Goal: Information Seeking & Learning: Learn about a topic

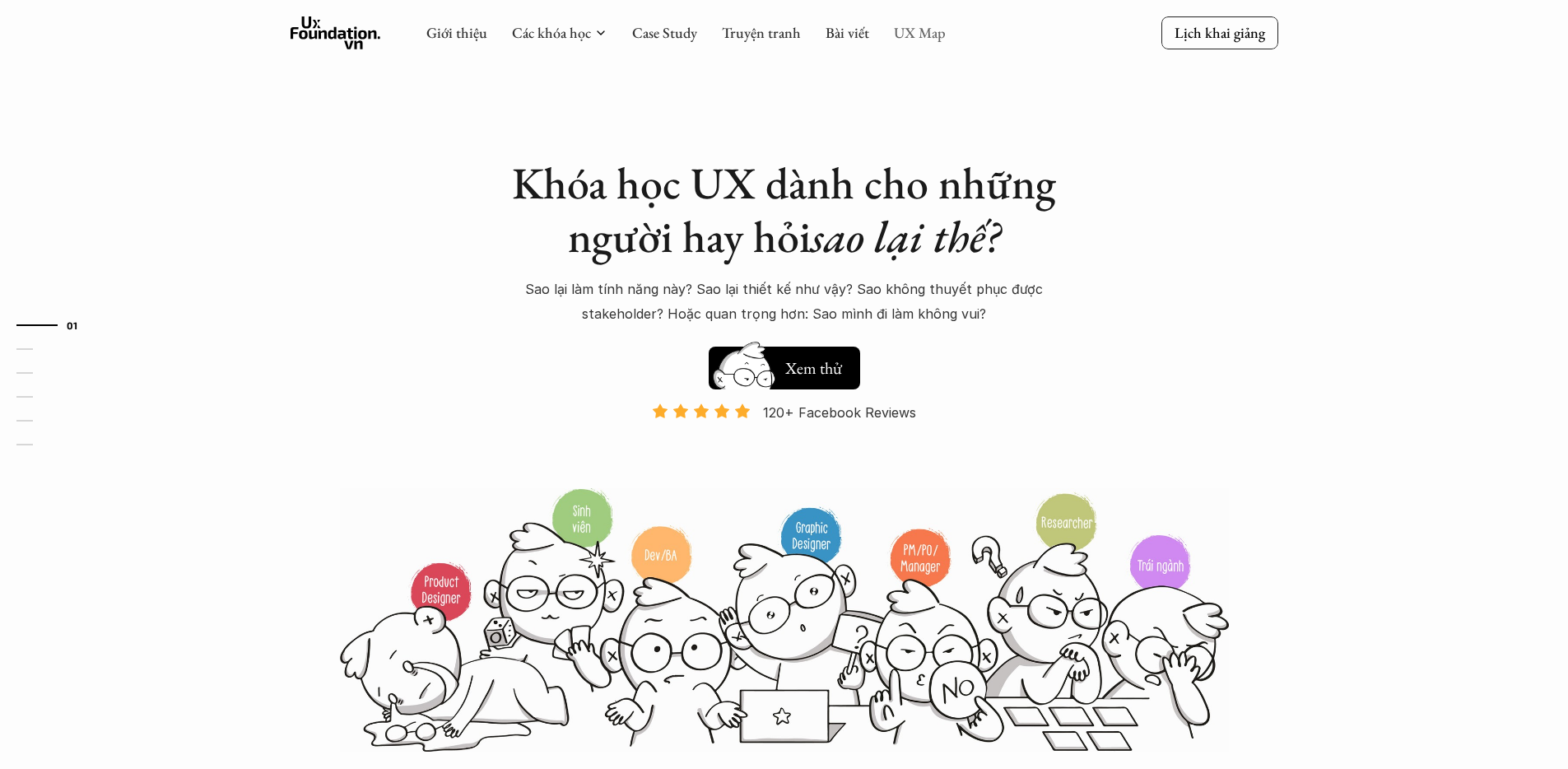
click at [916, 38] on link "UX Map" at bounding box center [920, 32] width 52 height 19
click at [918, 39] on link "UX Map" at bounding box center [920, 32] width 52 height 19
click at [913, 39] on link "UX Map" at bounding box center [920, 32] width 52 height 19
click at [911, 39] on link "UX Map" at bounding box center [920, 32] width 52 height 19
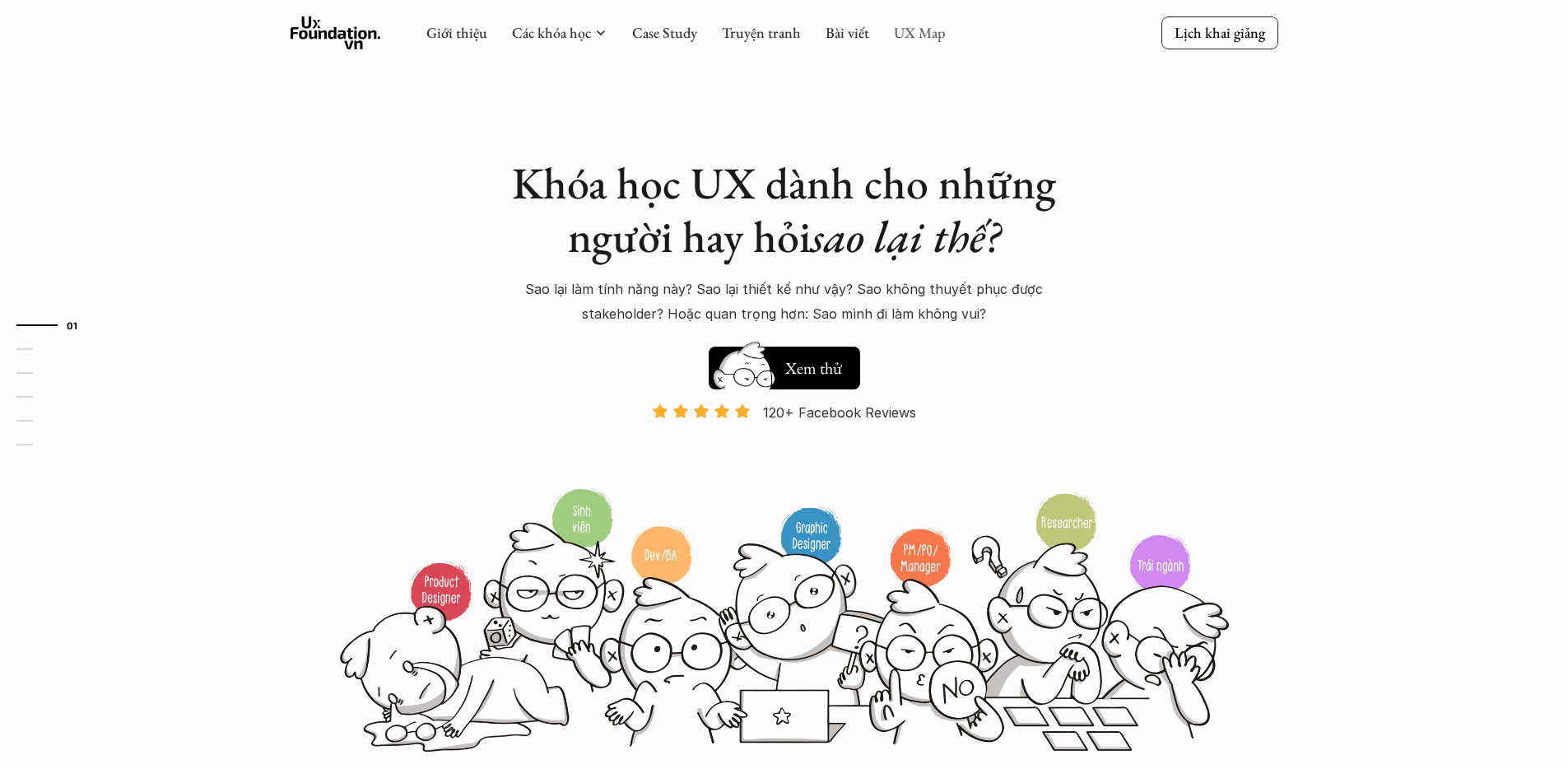
click at [911, 39] on link "UX Map" at bounding box center [920, 32] width 52 height 19
click at [911, 40] on link "UX Map" at bounding box center [920, 32] width 52 height 19
click at [910, 33] on link "UX Map" at bounding box center [920, 32] width 52 height 19
click at [911, 31] on link "UX Map" at bounding box center [920, 32] width 52 height 19
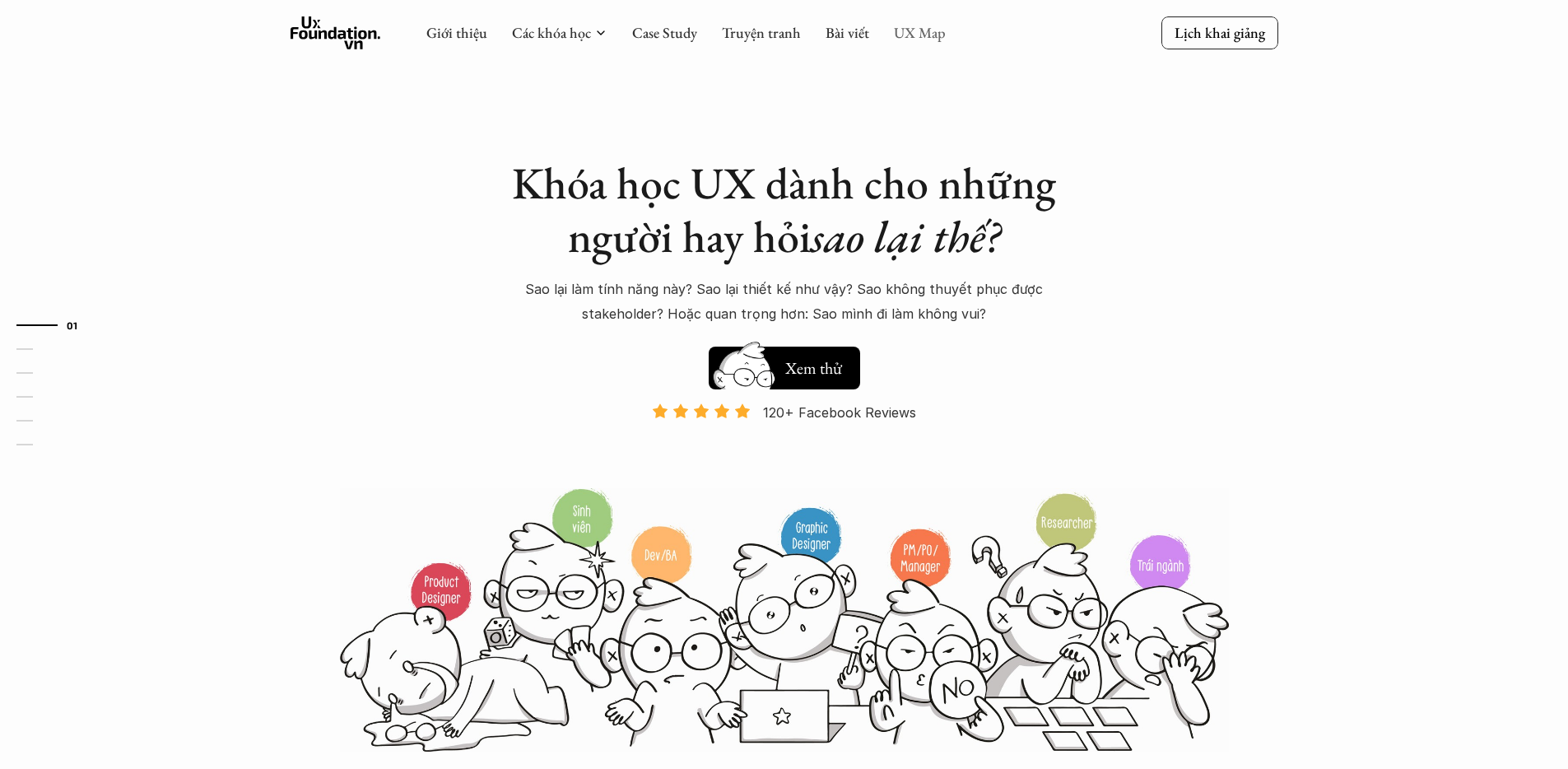
click at [911, 31] on link "UX Map" at bounding box center [920, 32] width 52 height 19
click at [926, 27] on link "UX Map" at bounding box center [920, 32] width 52 height 19
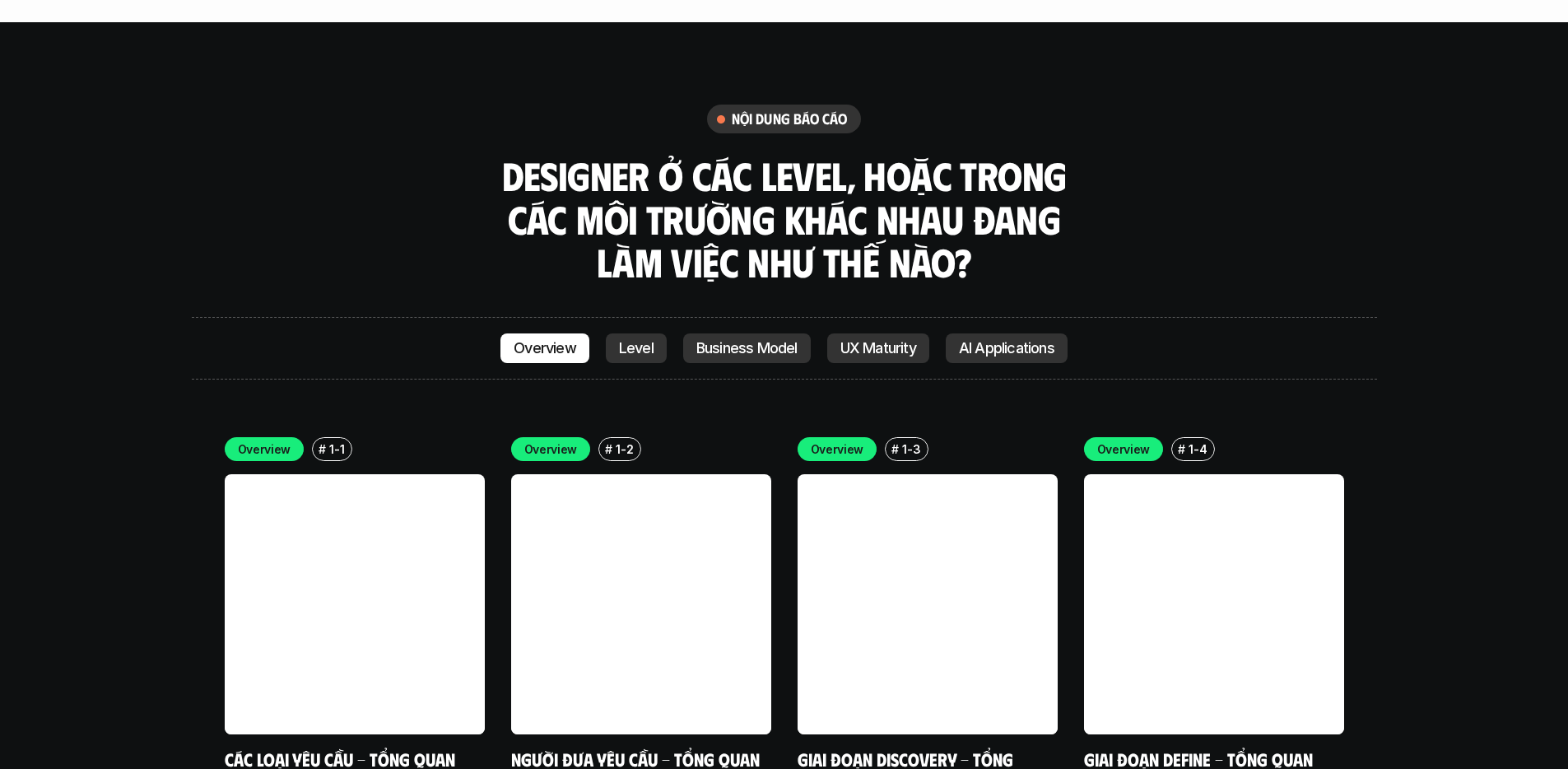
scroll to position [4566, 0]
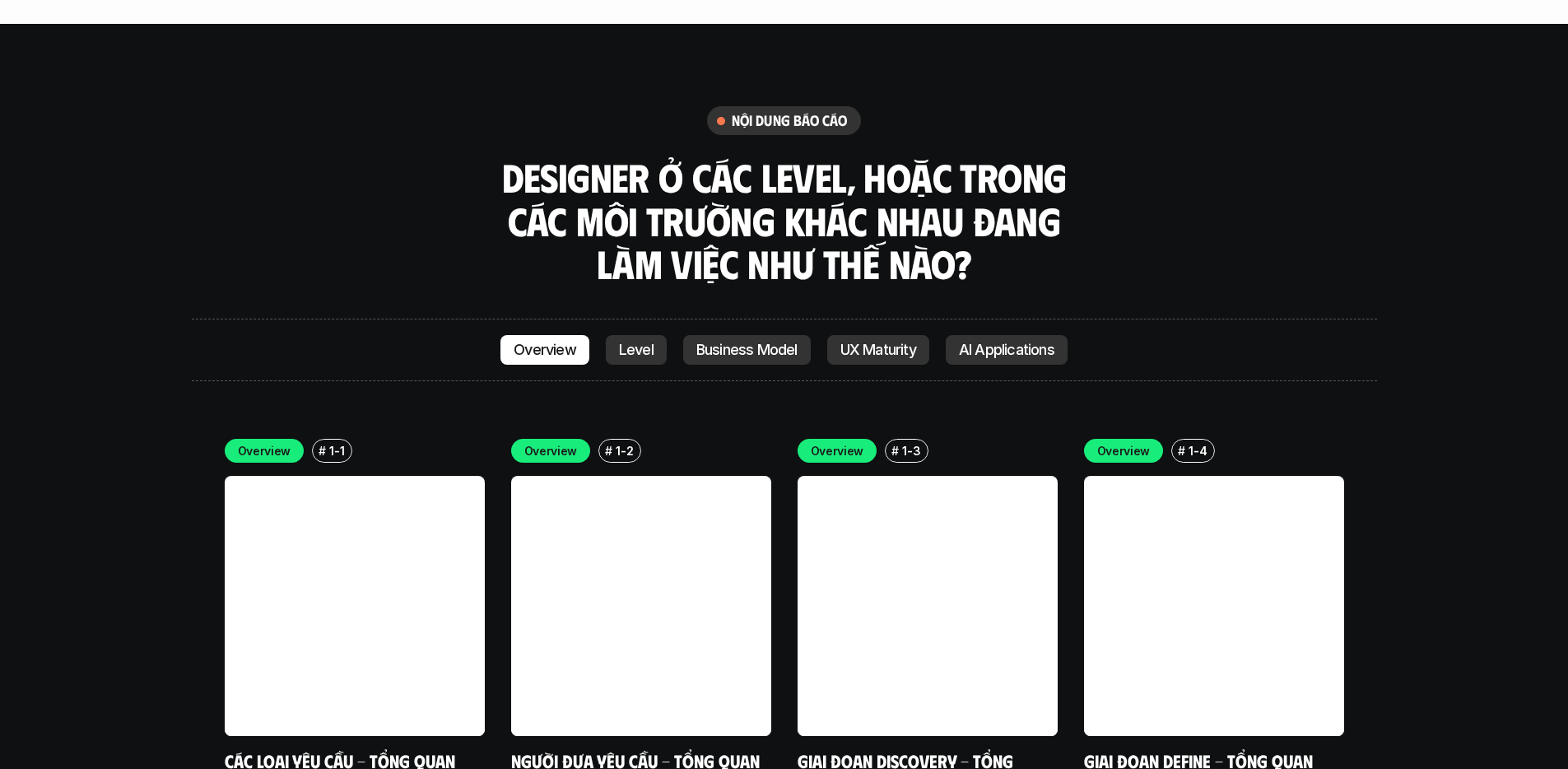
click at [642, 342] on p "Level" at bounding box center [636, 350] width 34 height 17
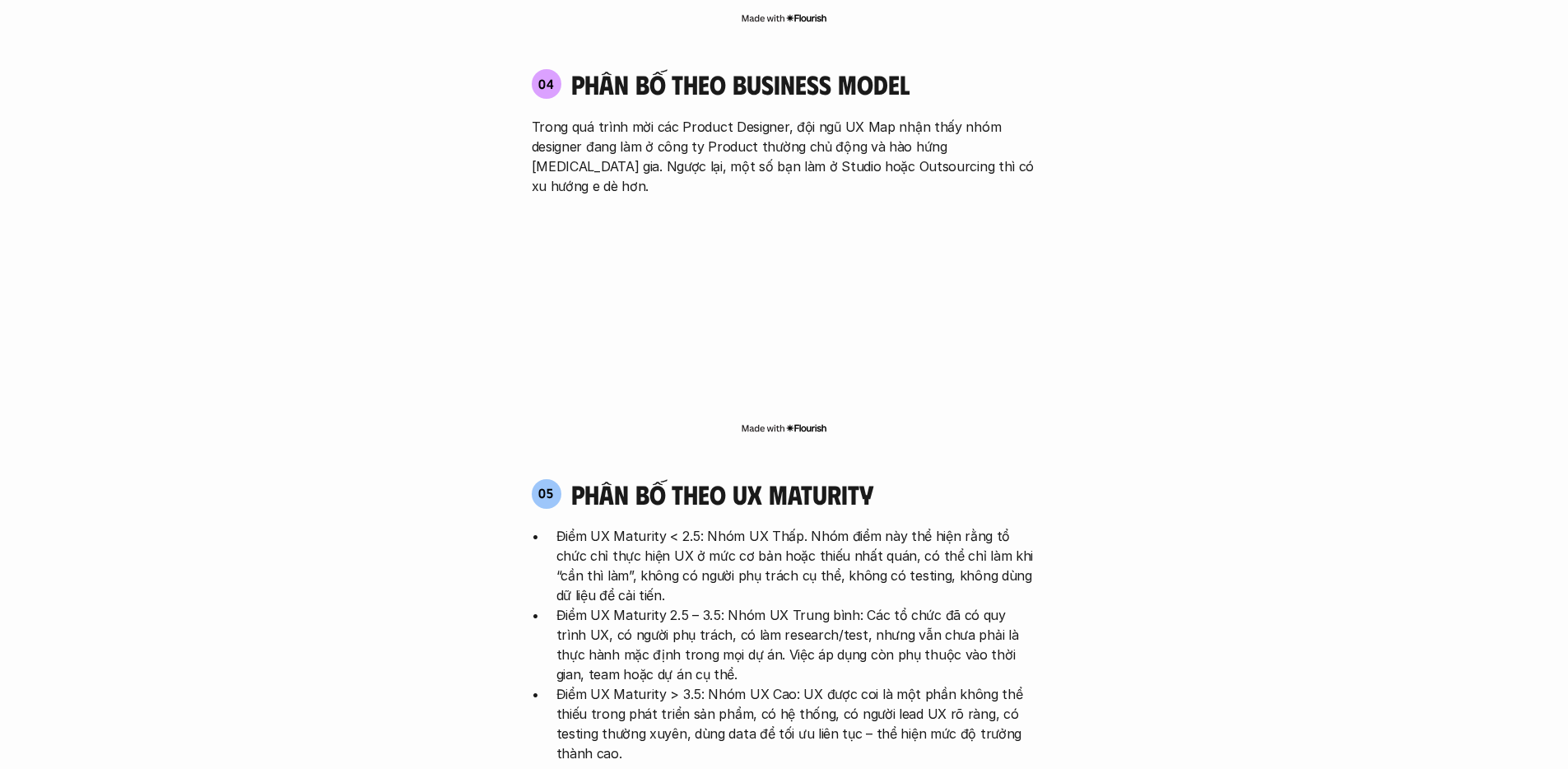
scroll to position [3184, 0]
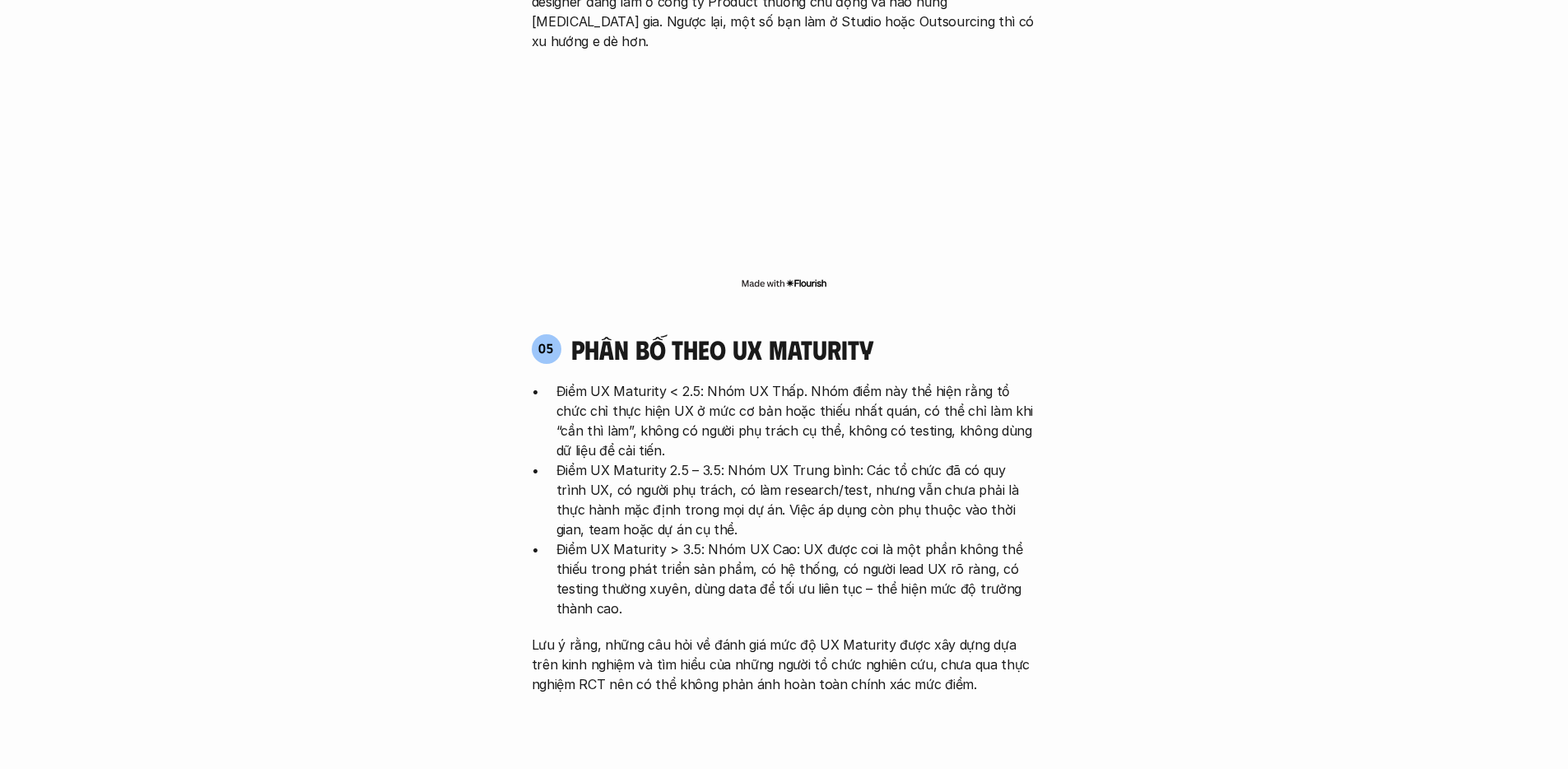
click at [591, 635] on p "Lưu ý rằng, những câu hỏi về đánh giá mức độ UX Maturity được xây dựng dựa trên…" at bounding box center [784, 664] width 506 height 59
click at [598, 635] on p "Lưu ý rằng, những câu hỏi về đánh giá mức độ UX Maturity được xây dựng dựa trên…" at bounding box center [784, 664] width 506 height 59
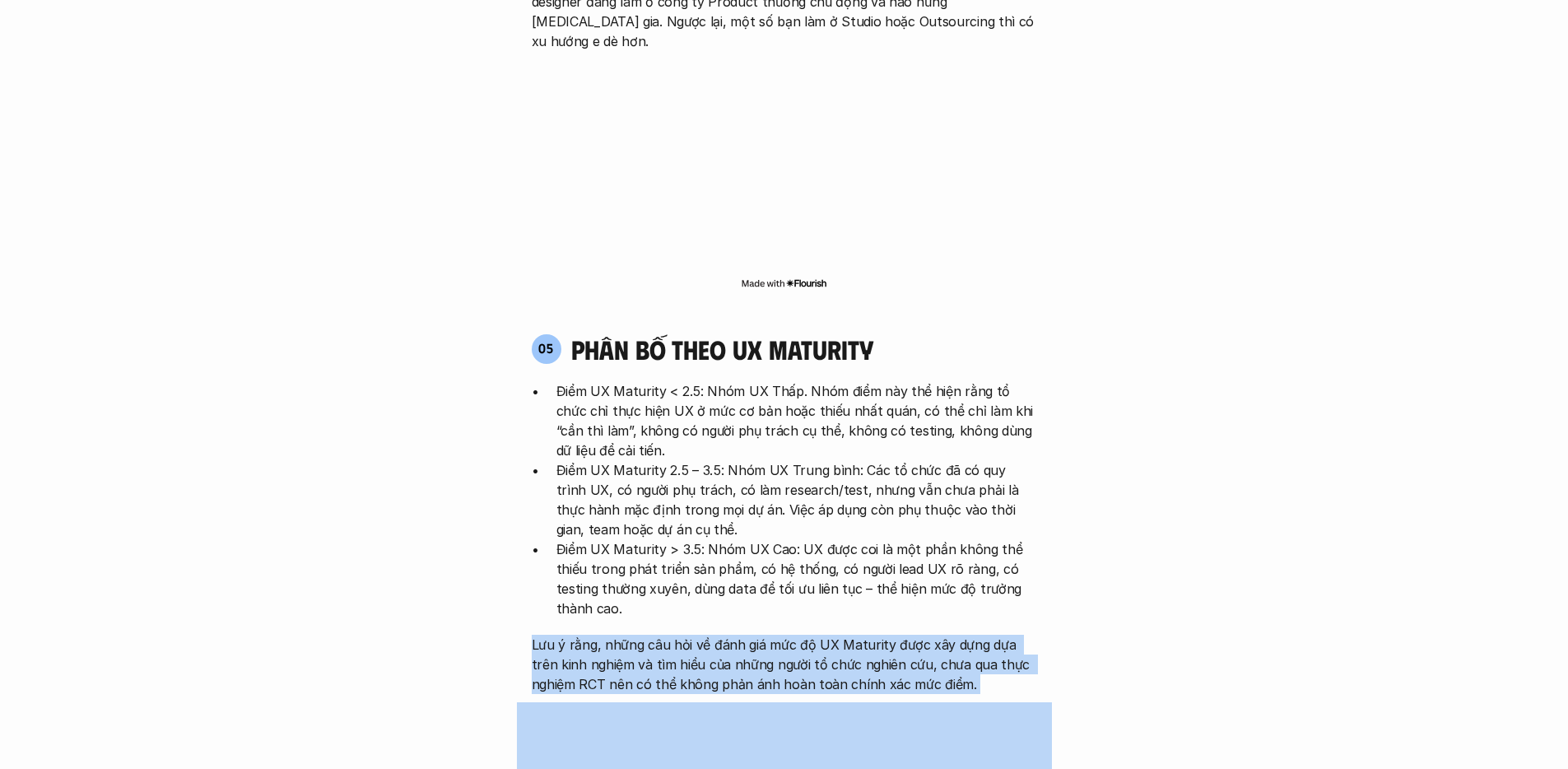
click at [598, 635] on p "Lưu ý rằng, những câu hỏi về đánh giá mức độ UX Maturity được xây dựng dựa trên…" at bounding box center [784, 664] width 506 height 59
click at [597, 635] on p "Lưu ý rằng, những câu hỏi về đánh giá mức độ UX Maturity được xây dựng dựa trên…" at bounding box center [784, 664] width 506 height 59
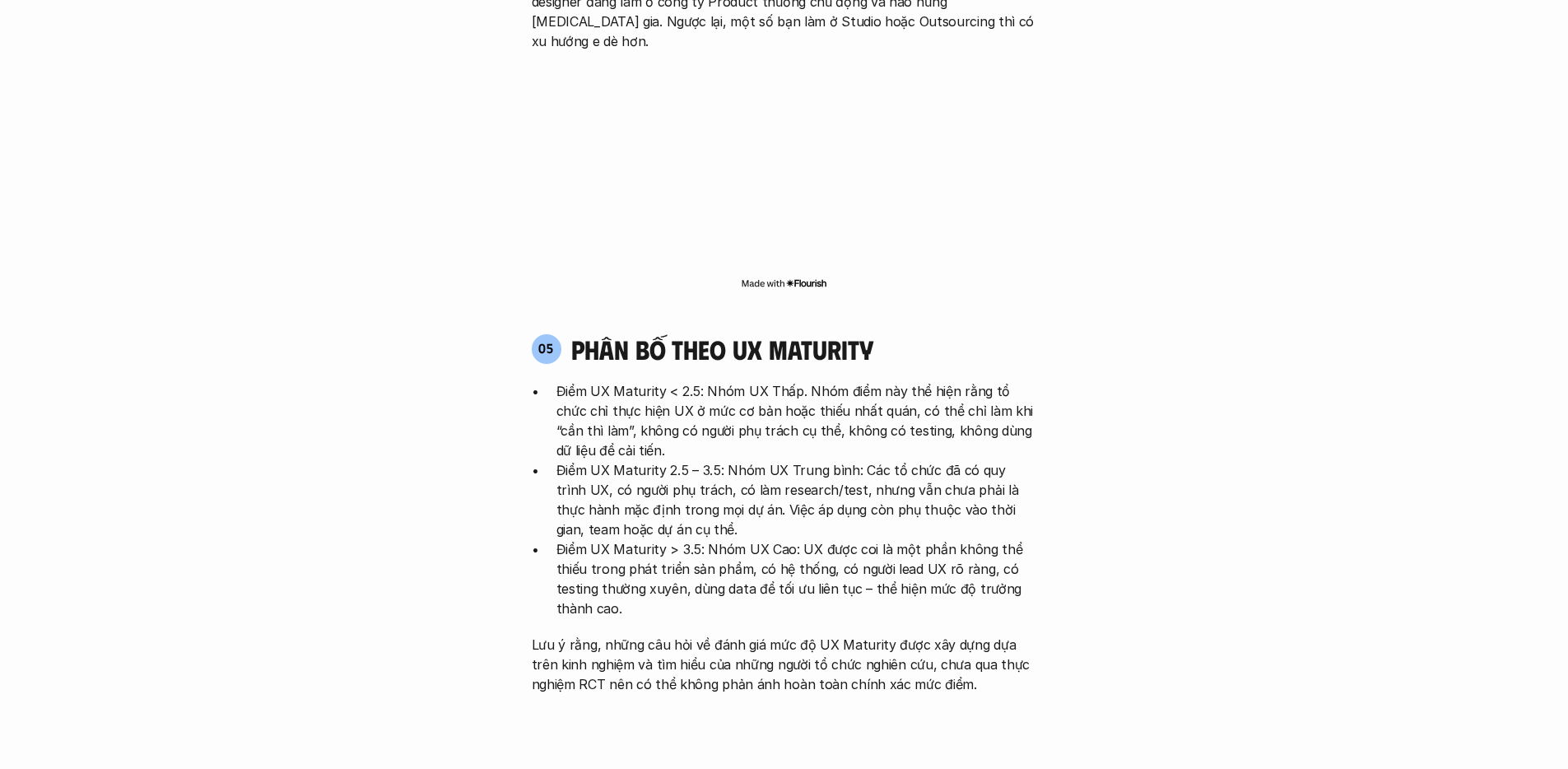
click at [597, 635] on p "Lưu ý rằng, những câu hỏi về đánh giá mức độ UX Maturity được xây dựng dựa trên…" at bounding box center [784, 664] width 506 height 59
click at [601, 635] on p "Lưu ý rằng, những câu hỏi về đánh giá mức độ UX Maturity được xây dựng dựa trên…" at bounding box center [784, 664] width 506 height 59
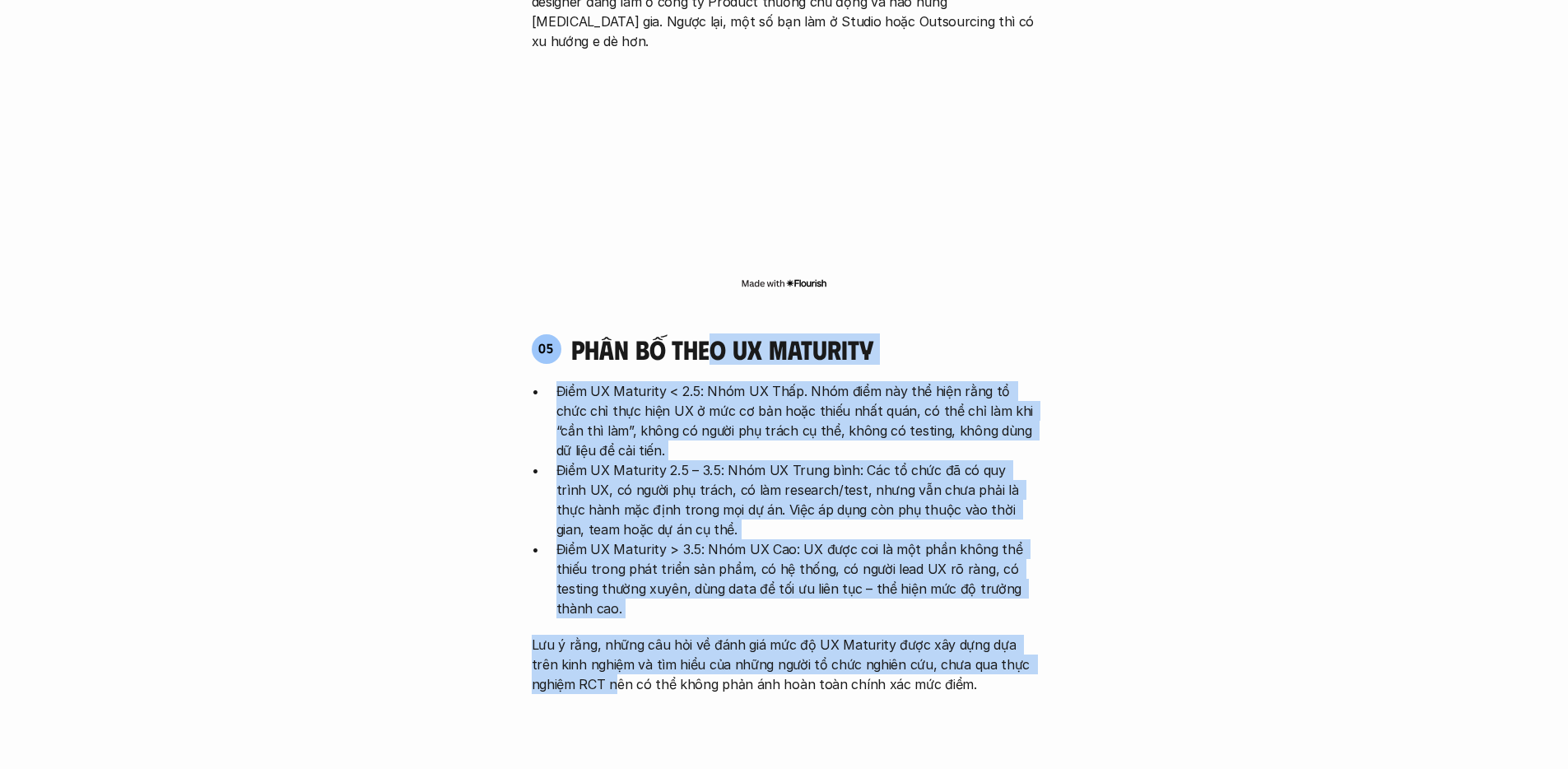
drag, startPoint x: 616, startPoint y: 578, endPoint x: 711, endPoint y: 231, distance: 359.8
click at [711, 333] on div "05 phân bố theo ux maturity Điểm UX Maturity < 2.5: Nhóm UX Thấp. Nhóm điểm này…" at bounding box center [784, 514] width 535 height 361
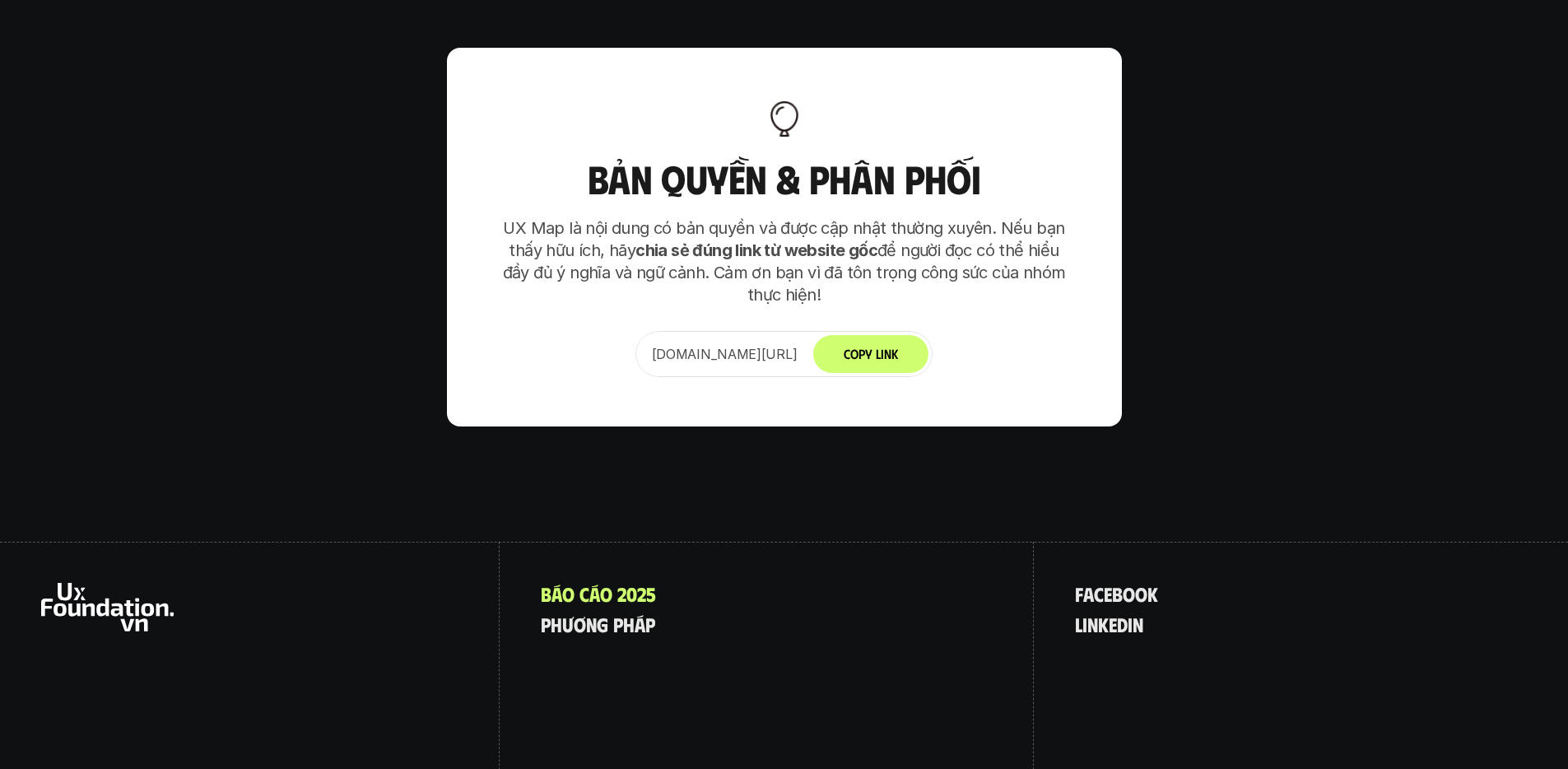
scroll to position [10338, 0]
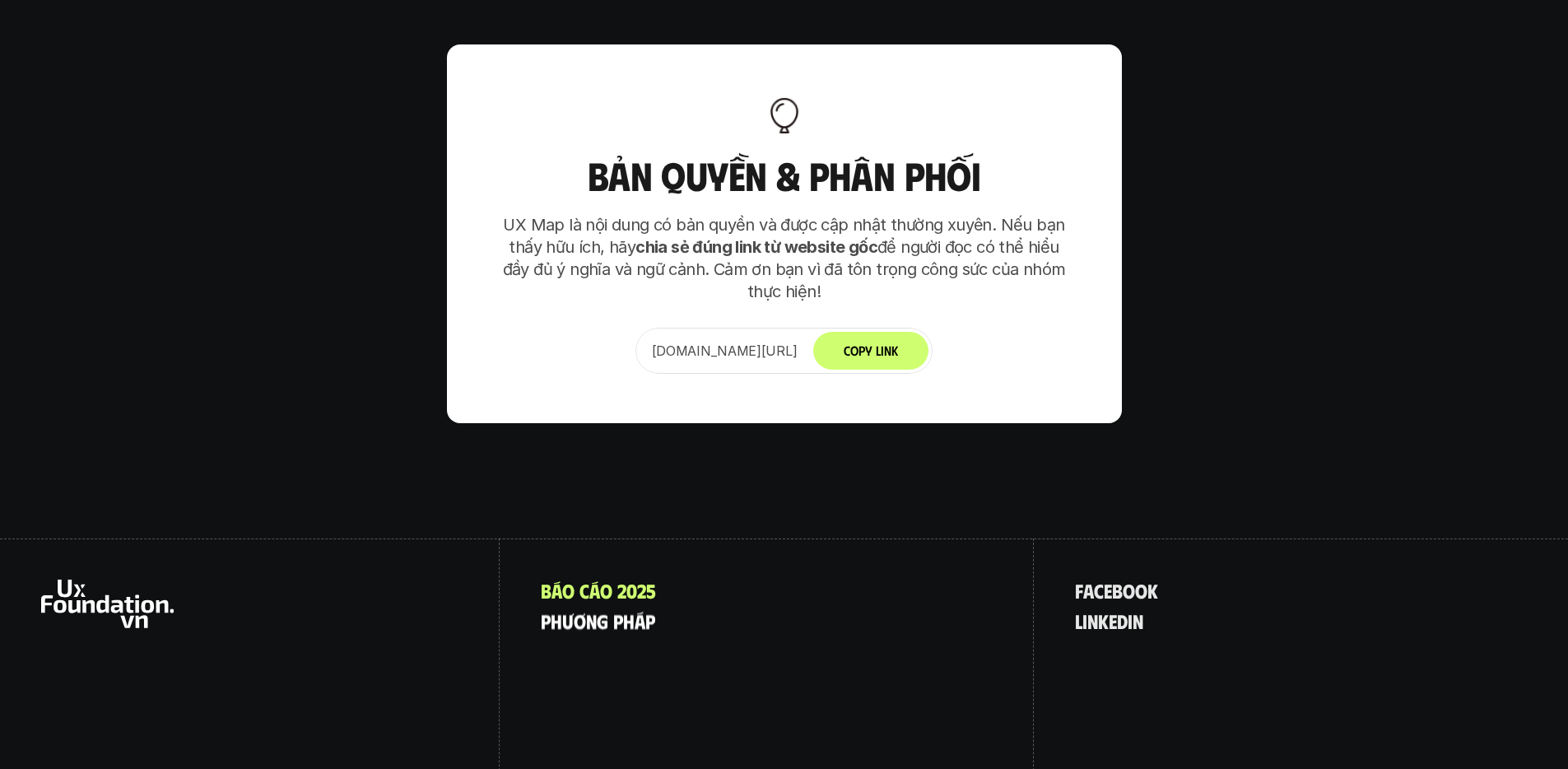
click at [624, 610] on p "p h ư ơ n g p h á p" at bounding box center [598, 621] width 114 height 22
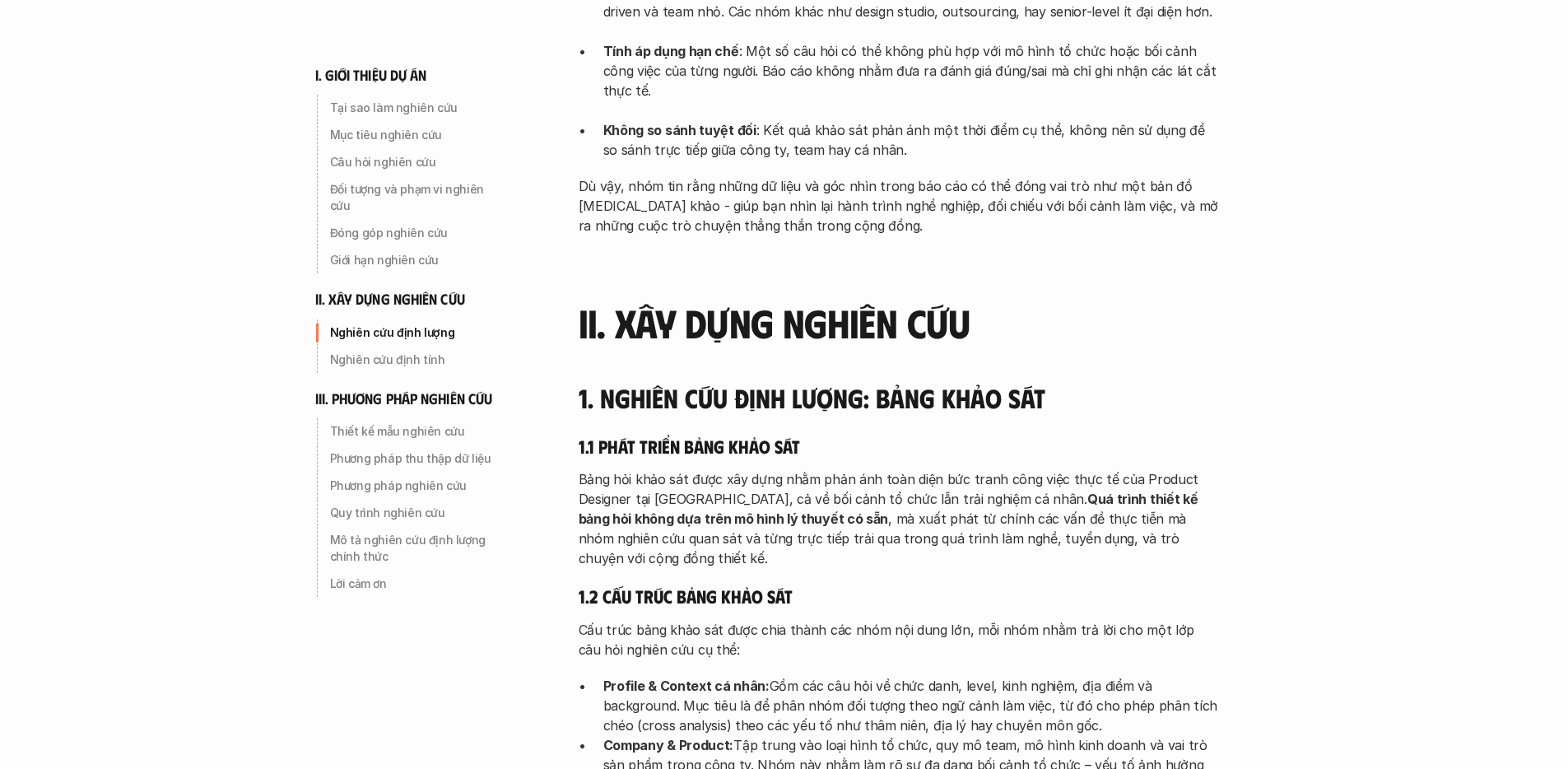
scroll to position [1936, 0]
